Goal: Communication & Community: Answer question/provide support

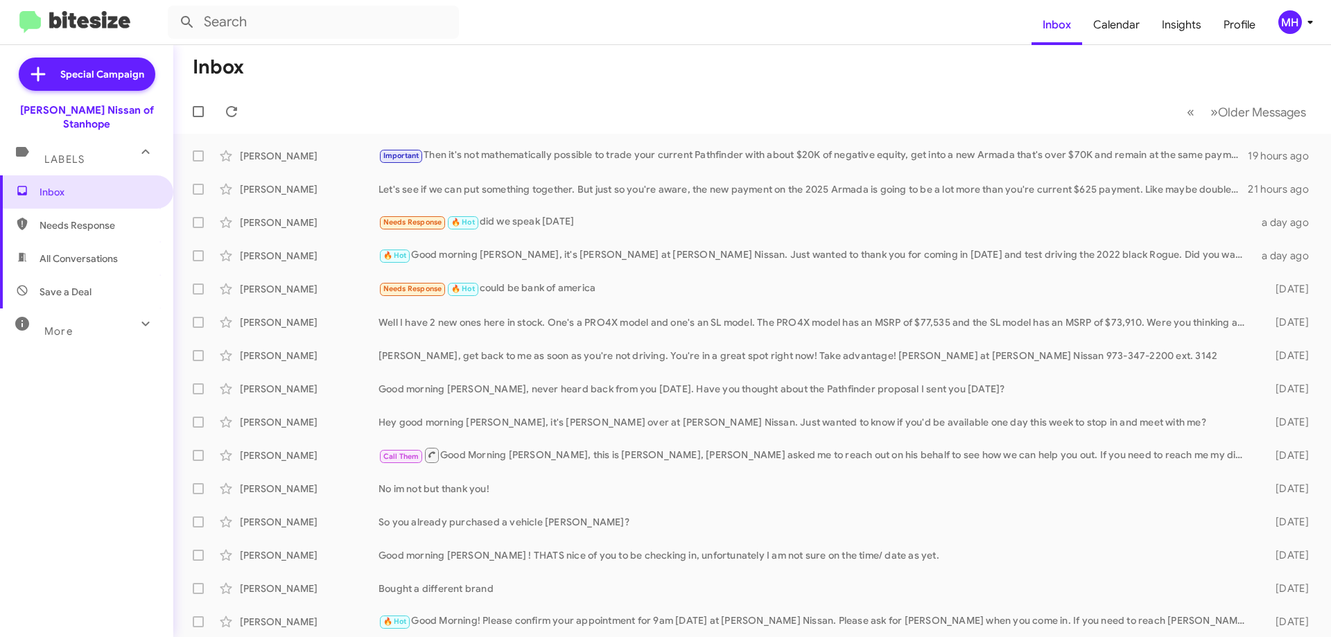
click at [85, 252] on span "All Conversations" at bounding box center [79, 259] width 78 height 14
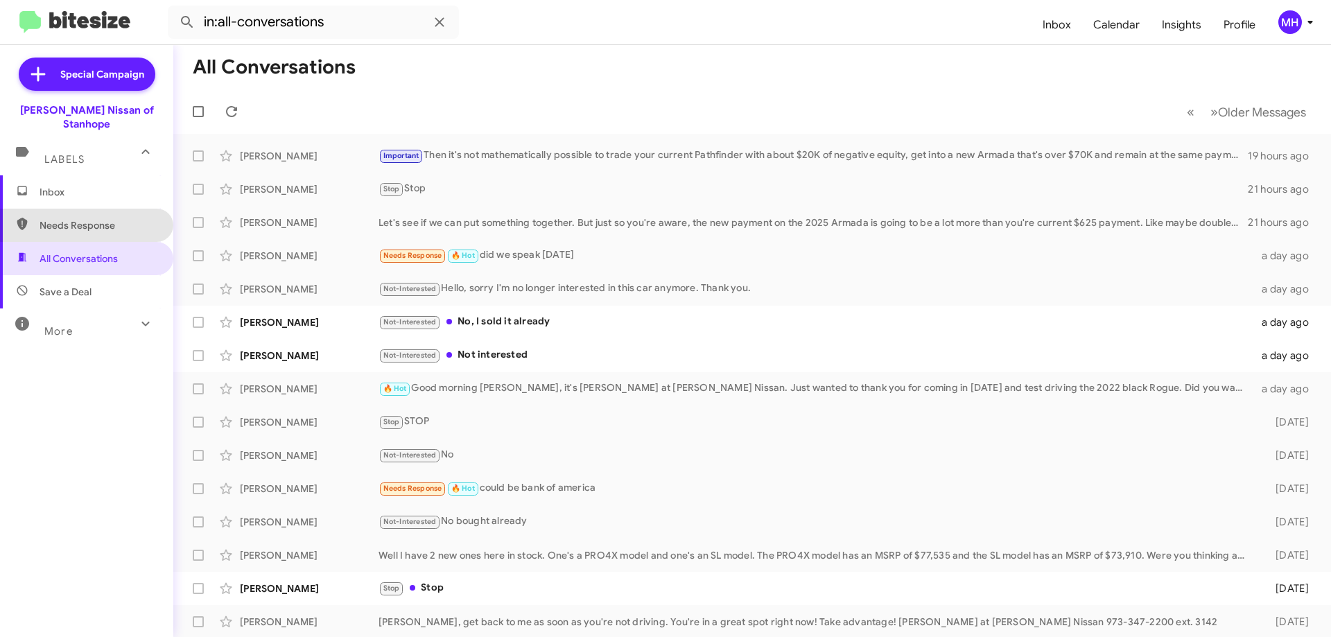
click at [92, 218] on span "Needs Response" at bounding box center [99, 225] width 118 height 14
type input "in:needs-response"
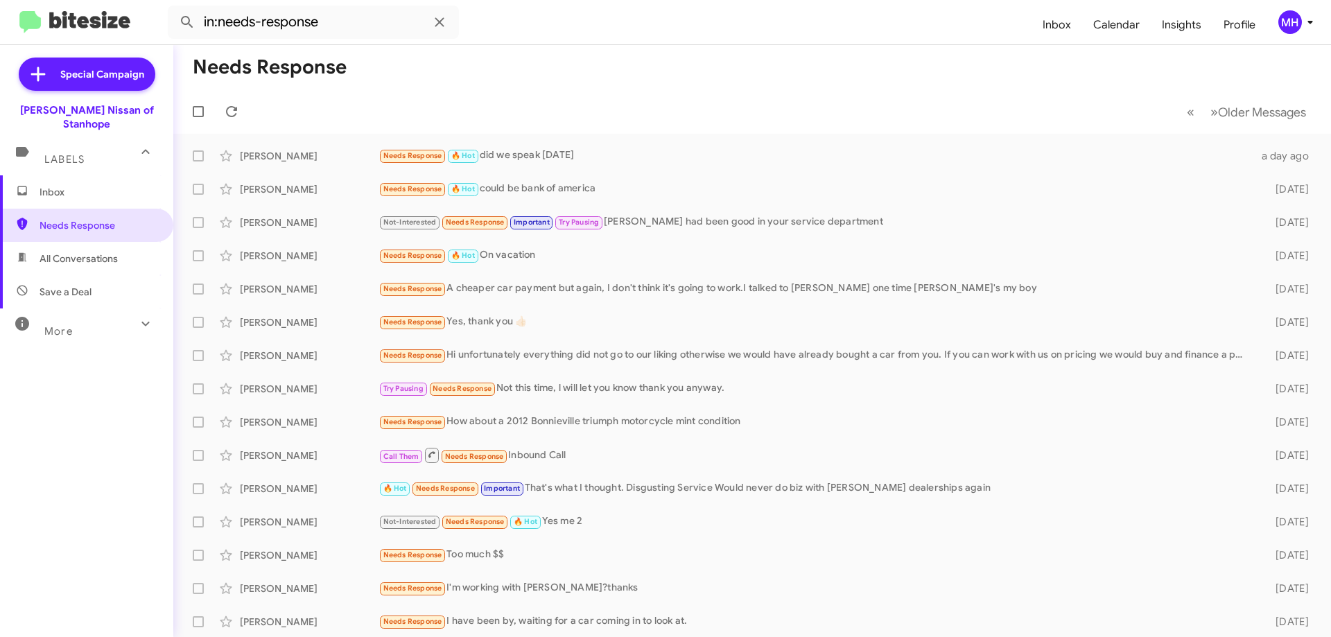
click at [103, 185] on span "Inbox" at bounding box center [99, 192] width 118 height 14
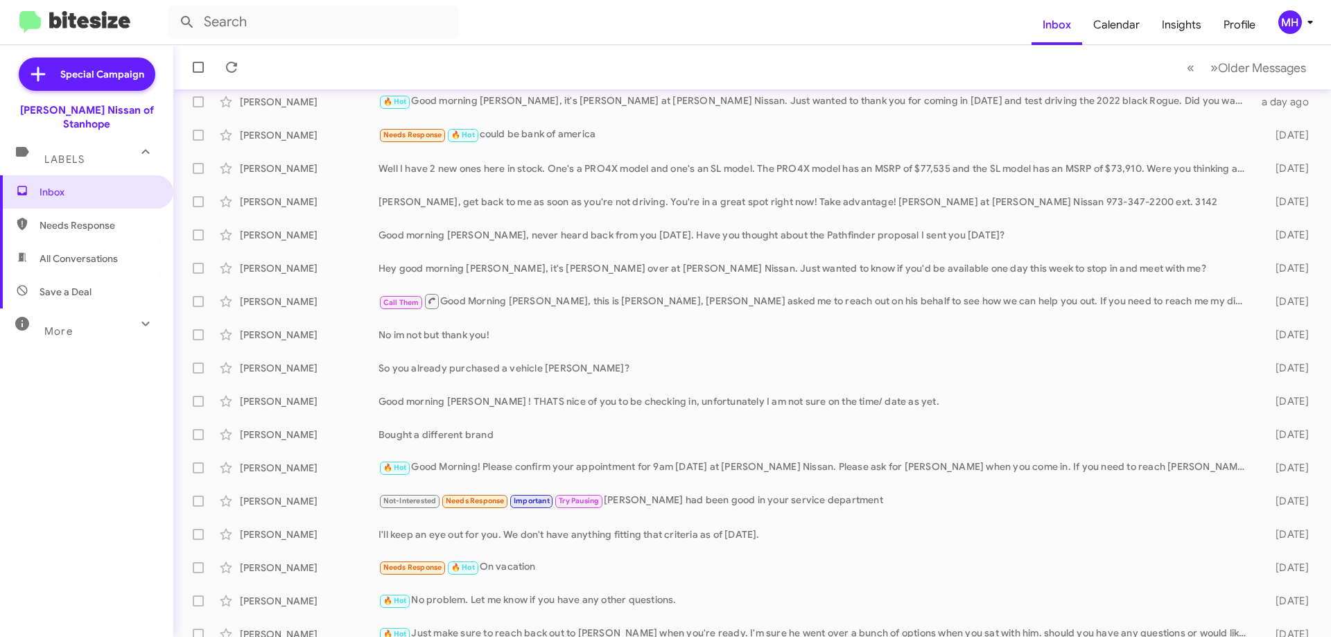
scroll to position [168, 0]
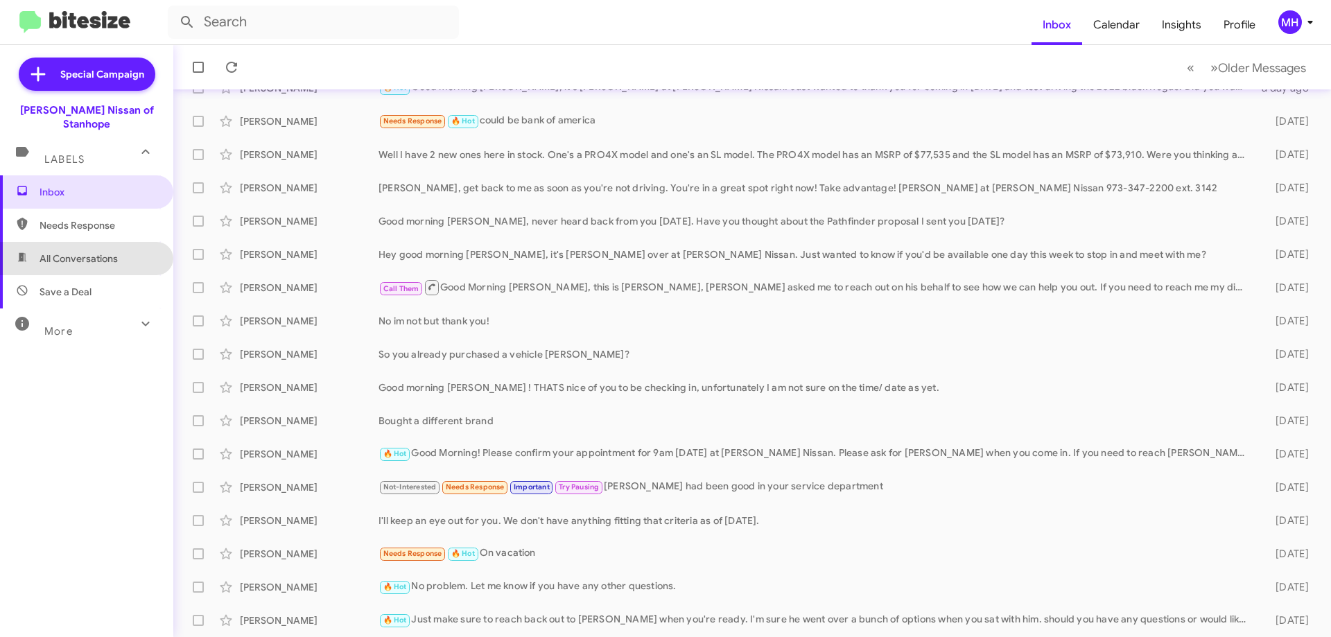
click at [93, 252] on span "All Conversations" at bounding box center [79, 259] width 78 height 14
type input "in:all-conversations"
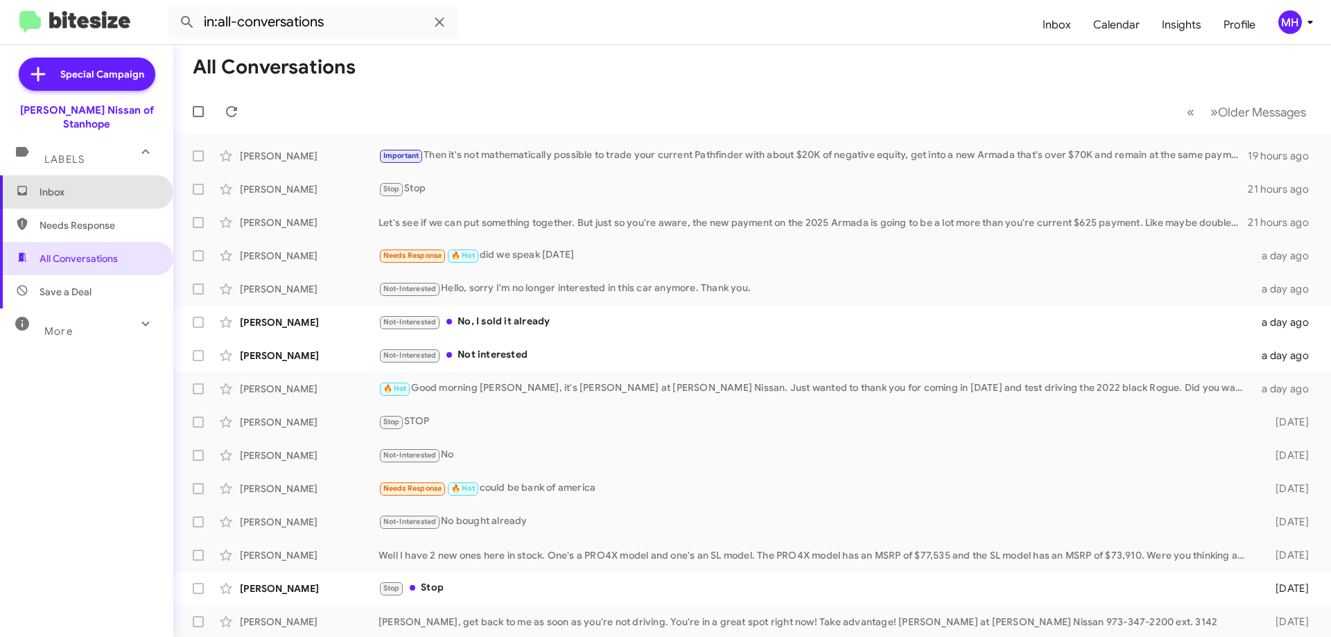
click at [89, 185] on span "Inbox" at bounding box center [86, 191] width 173 height 33
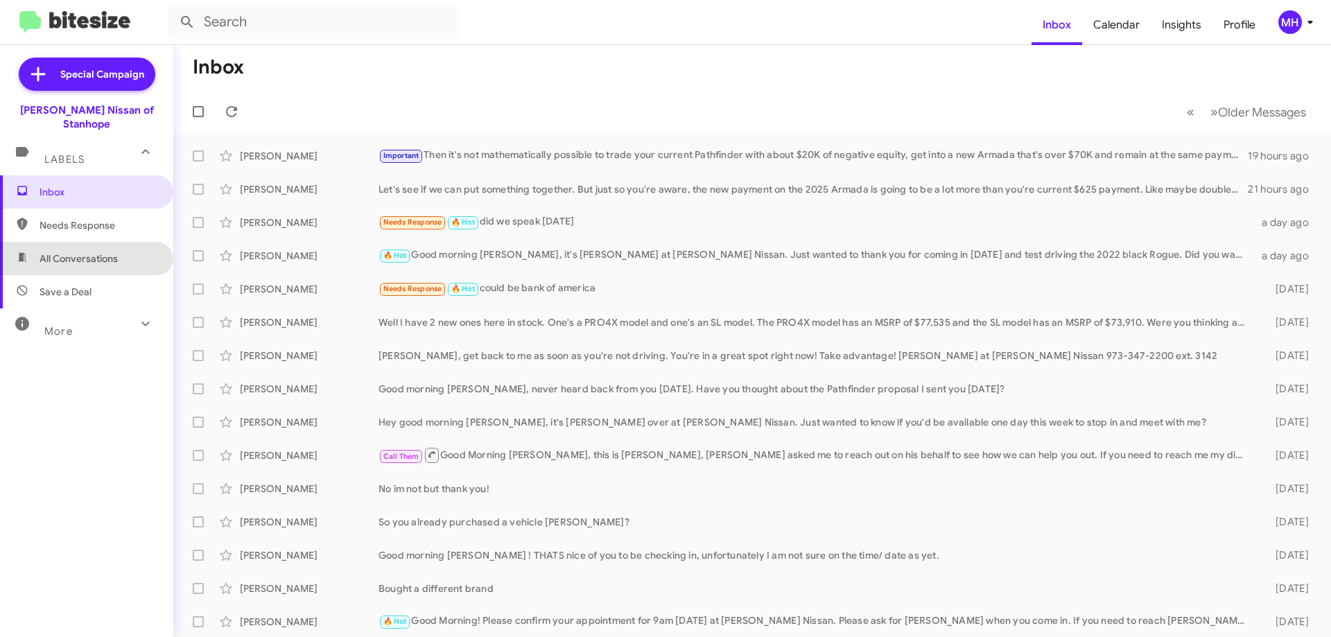
click at [109, 252] on span "All Conversations" at bounding box center [79, 259] width 78 height 14
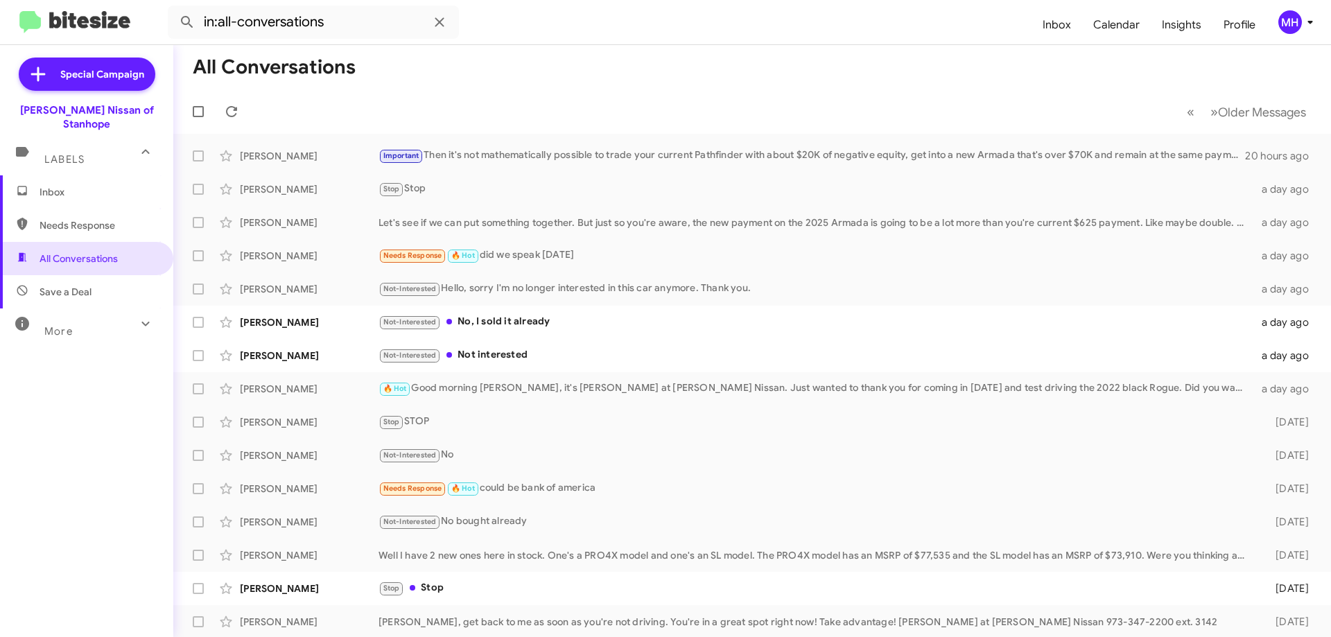
click at [109, 218] on span "Needs Response" at bounding box center [99, 225] width 118 height 14
type input "in:needs-response"
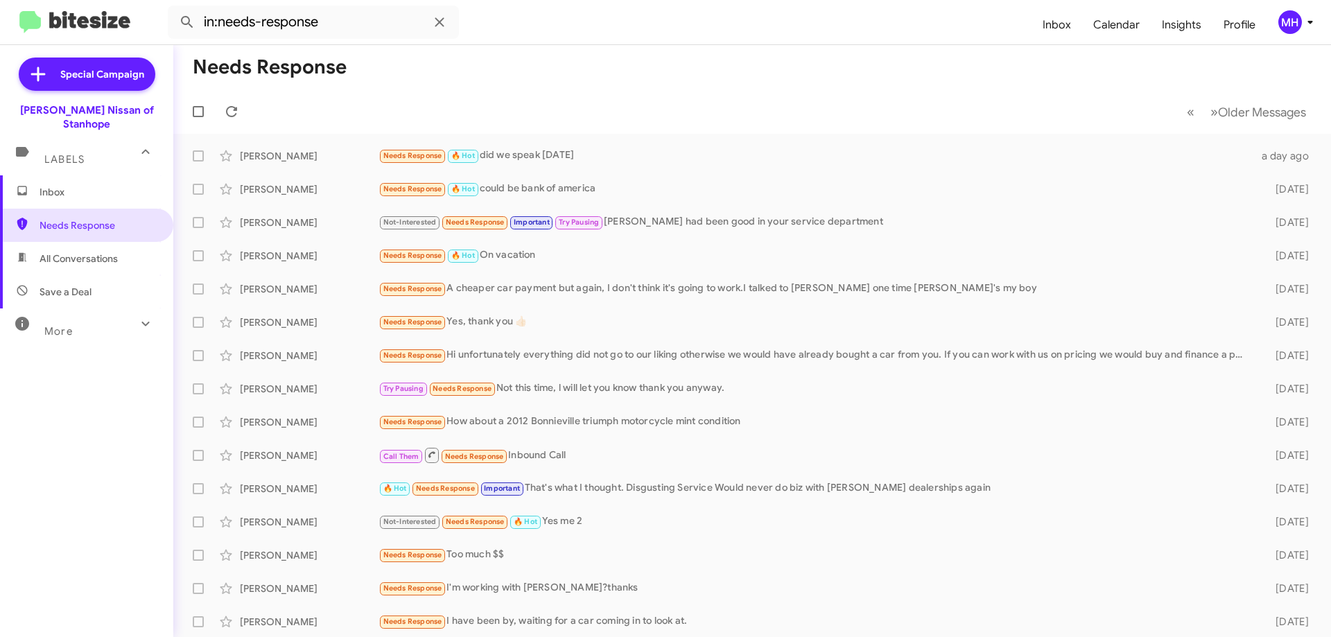
click at [66, 185] on span "Inbox" at bounding box center [99, 192] width 118 height 14
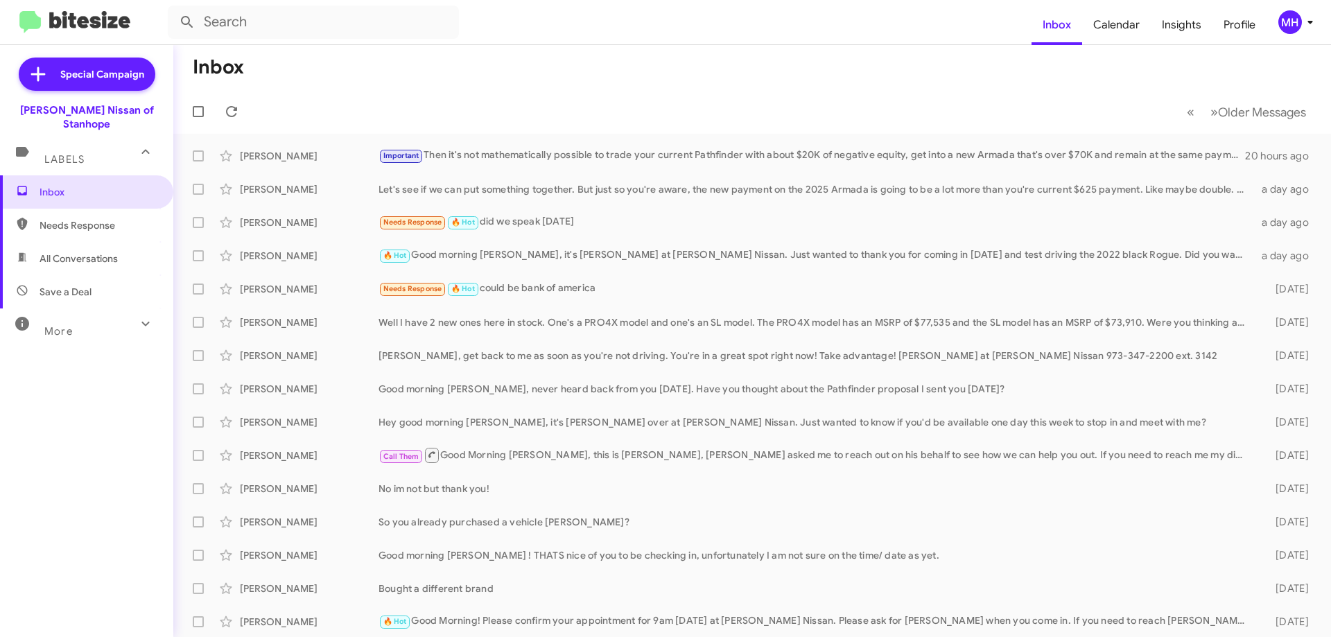
click at [91, 277] on span "Save a Deal" at bounding box center [86, 291] width 173 height 33
type input "in:not-interested"
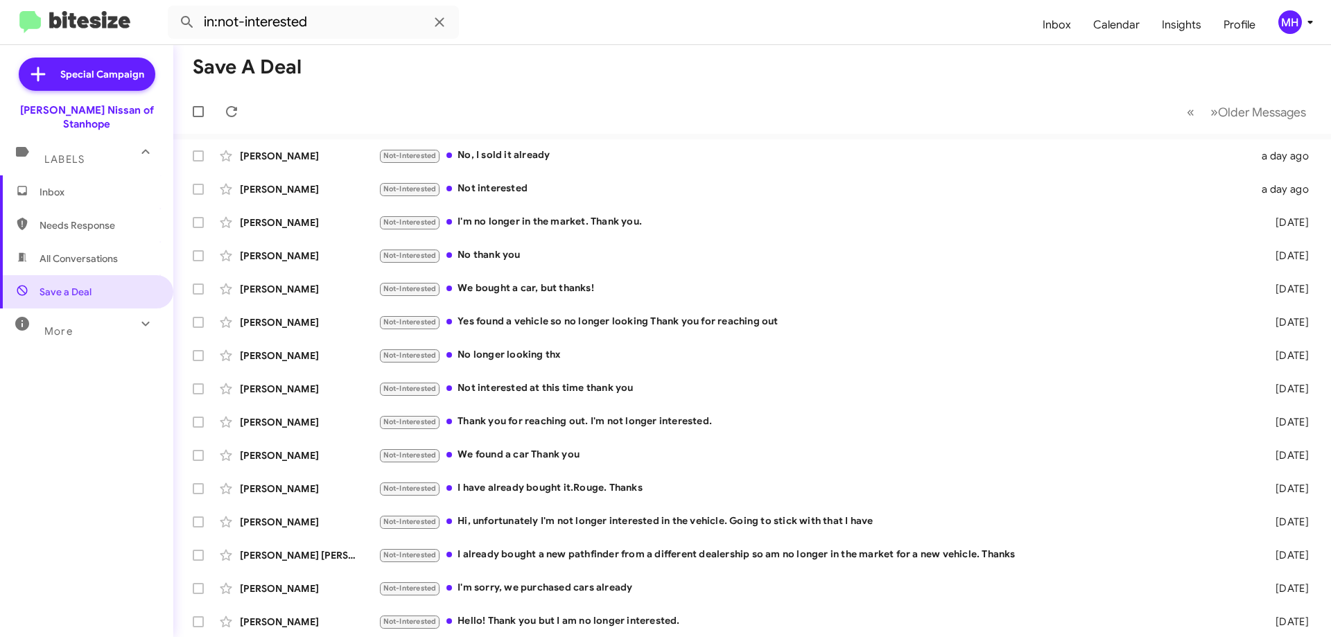
click at [64, 185] on span "Inbox" at bounding box center [99, 192] width 118 height 14
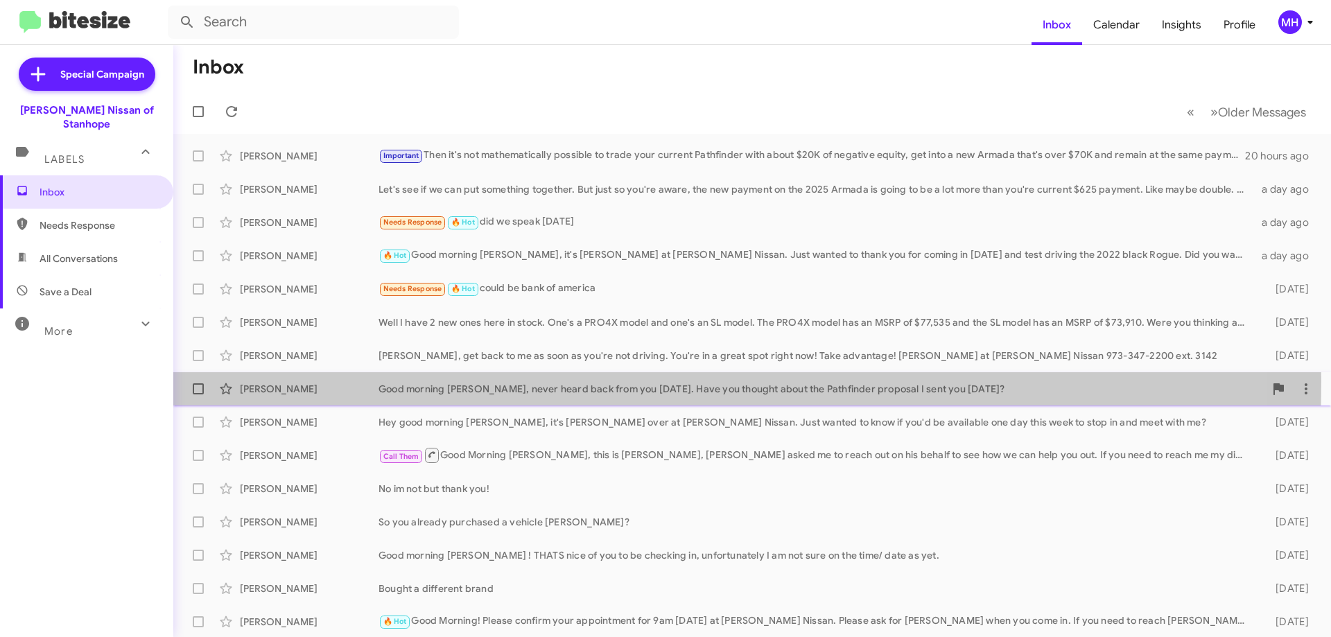
click at [501, 381] on div "[PERSON_NAME] Good morning [PERSON_NAME], never heard back from you [DATE]. Hav…" at bounding box center [751, 389] width 1135 height 28
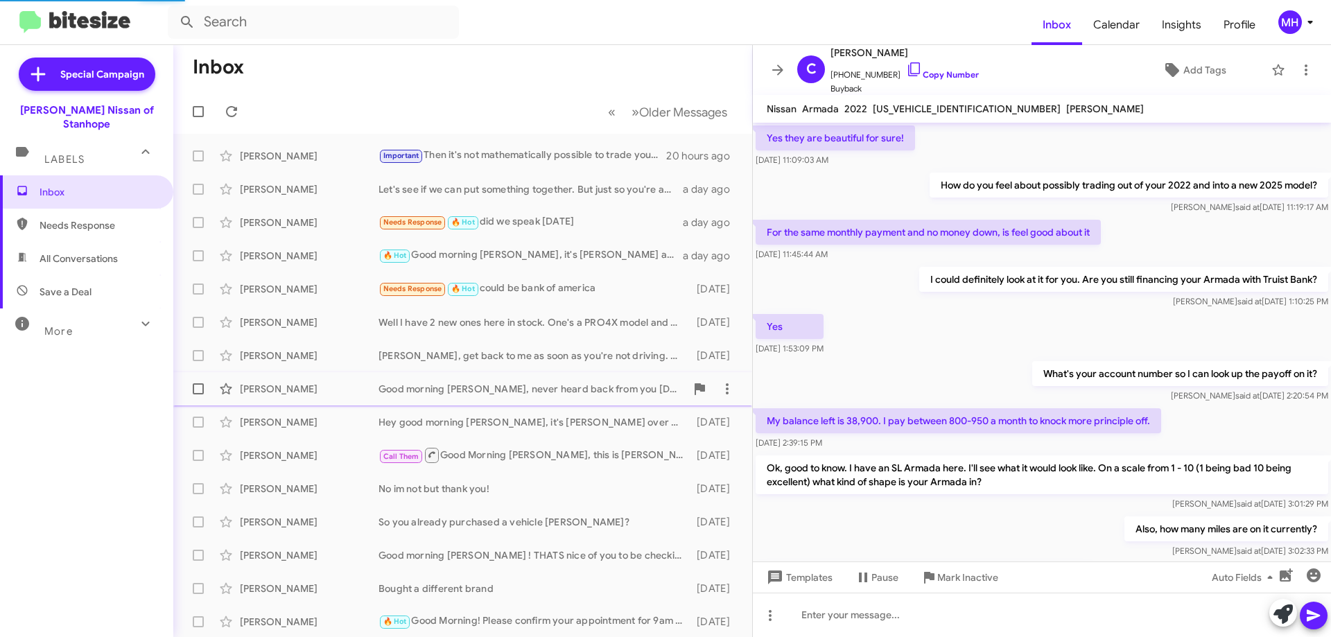
scroll to position [629, 0]
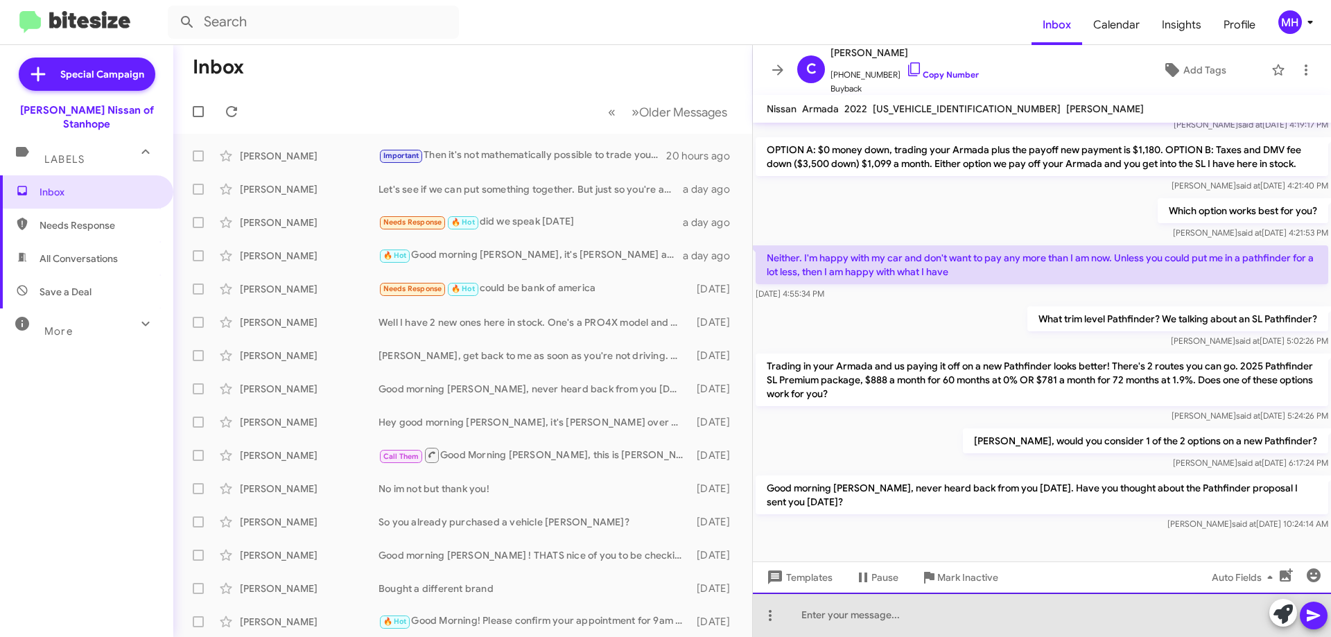
click at [823, 617] on div at bounding box center [1042, 615] width 578 height 44
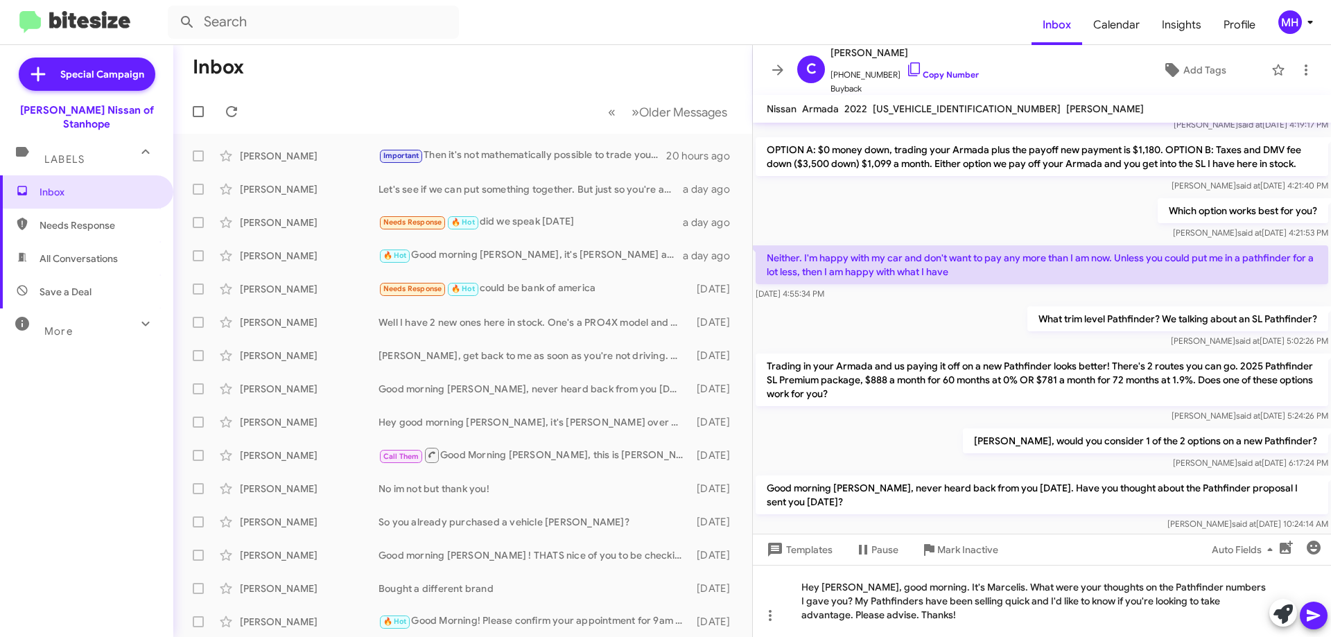
click at [1313, 613] on icon at bounding box center [1312, 616] width 13 height 12
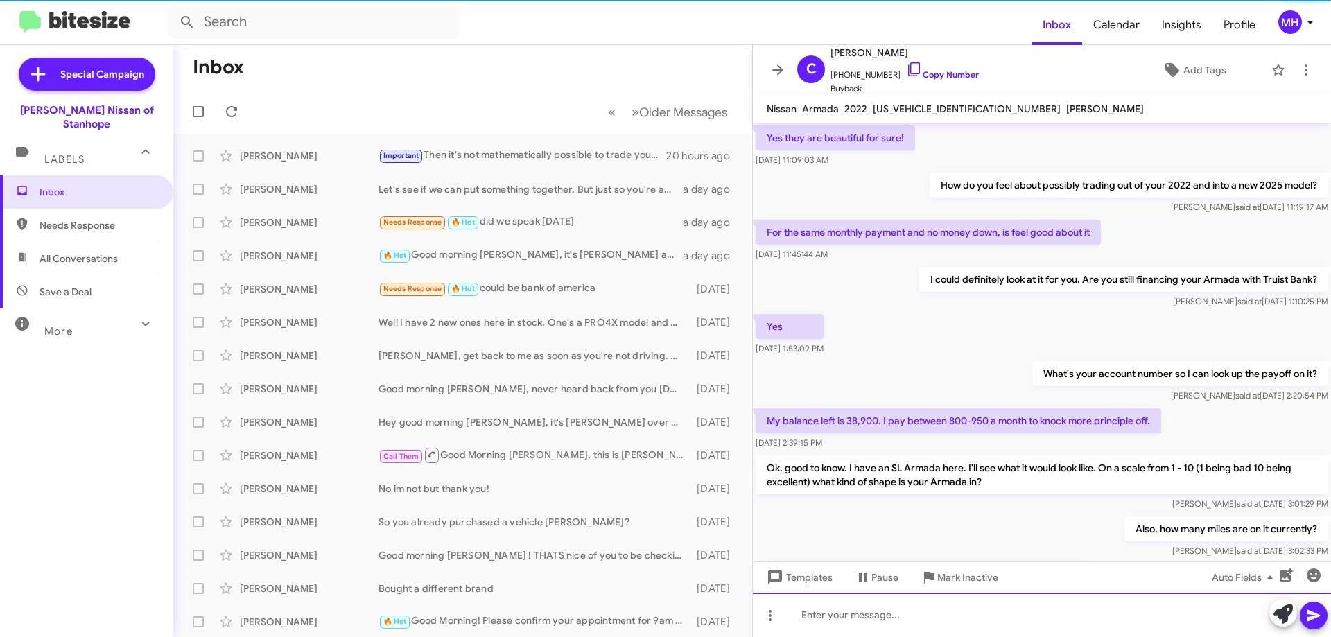
scroll to position [69, 0]
